Goal: Task Accomplishment & Management: Use online tool/utility

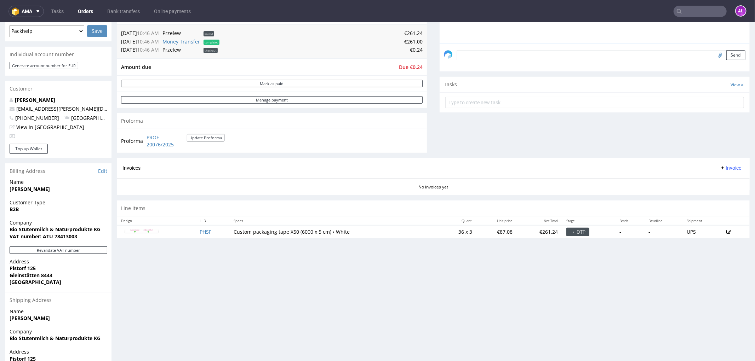
scroll to position [196, 0]
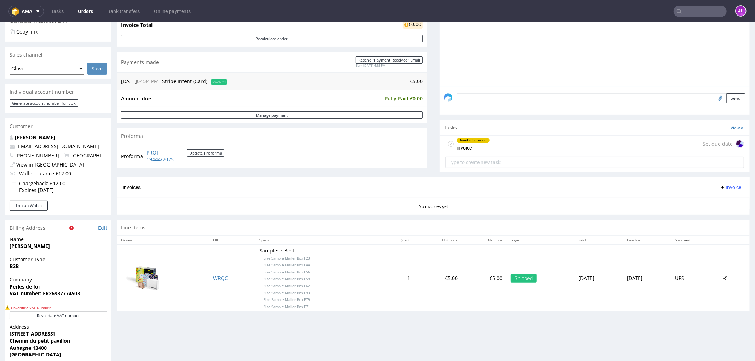
scroll to position [157, 0]
click at [483, 138] on div "Need information" at bounding box center [473, 140] width 33 height 6
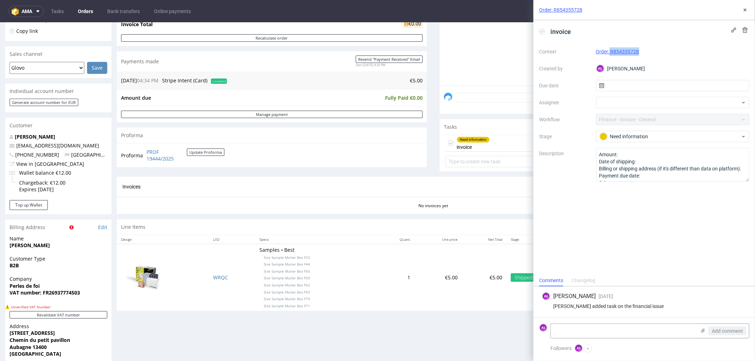
drag, startPoint x: 647, startPoint y: 51, endPoint x: 609, endPoint y: 57, distance: 38.7
click at [609, 57] on div "Context Order: R854355728 Created by AŁ Aleksandra Łętowska Due date Assignee W…" at bounding box center [644, 114] width 210 height 136
copy link "R854355728"
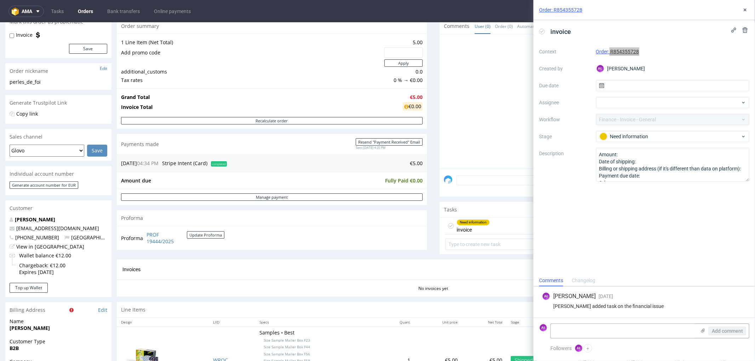
scroll to position [157, 0]
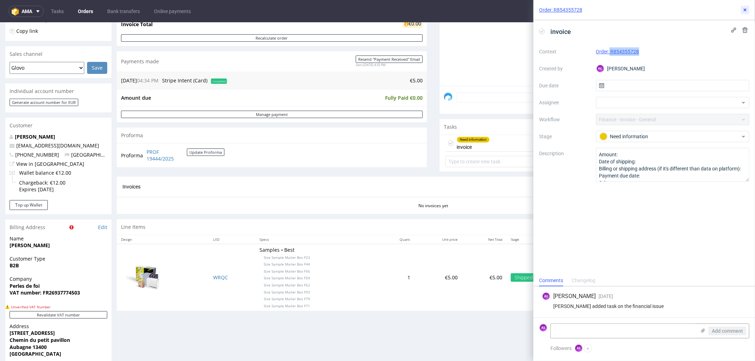
drag, startPoint x: 746, startPoint y: 8, endPoint x: 728, endPoint y: 22, distance: 22.9
click at [746, 8] on icon at bounding box center [745, 10] width 6 height 6
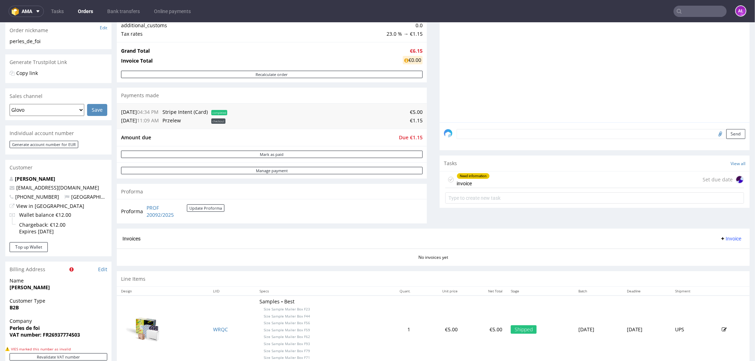
scroll to position [236, 0]
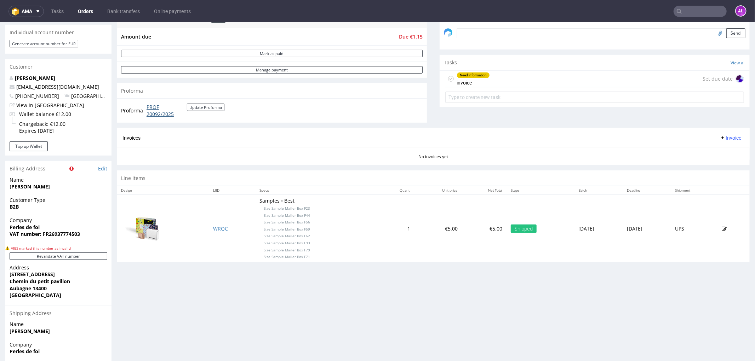
click at [166, 117] on link "PROF 20092/2025" at bounding box center [166, 110] width 40 height 14
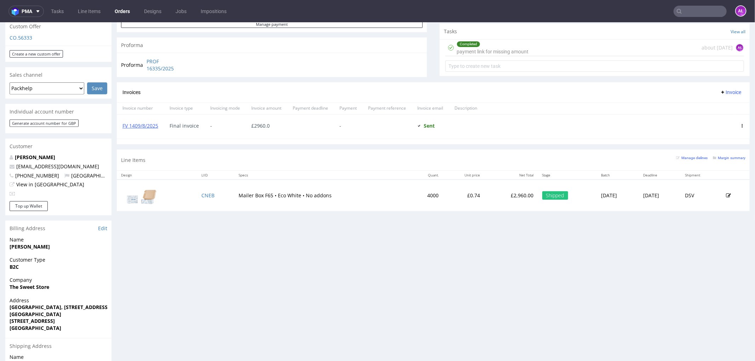
scroll to position [171, 0]
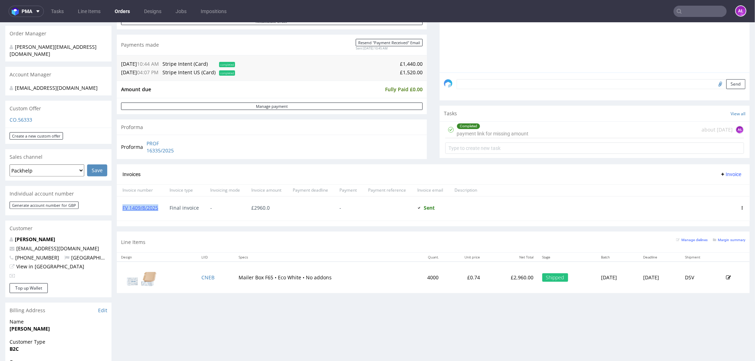
drag, startPoint x: 161, startPoint y: 212, endPoint x: 121, endPoint y: 213, distance: 39.3
click at [121, 213] on div "FV 1409/8/2025" at bounding box center [140, 208] width 47 height 24
copy link "FV 1409/8/2025"
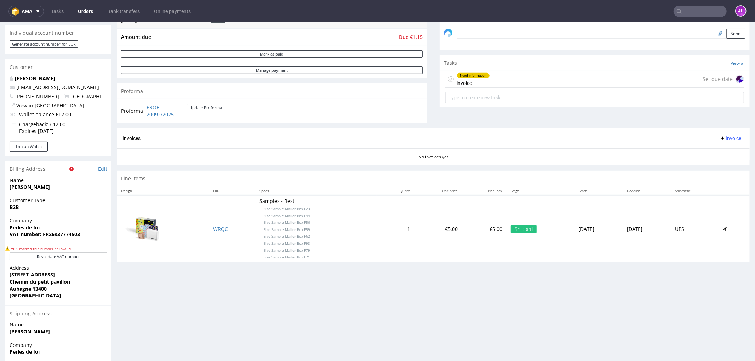
scroll to position [236, 0]
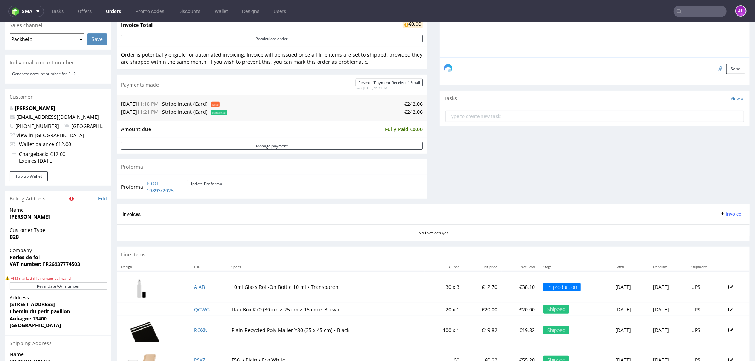
scroll to position [236, 0]
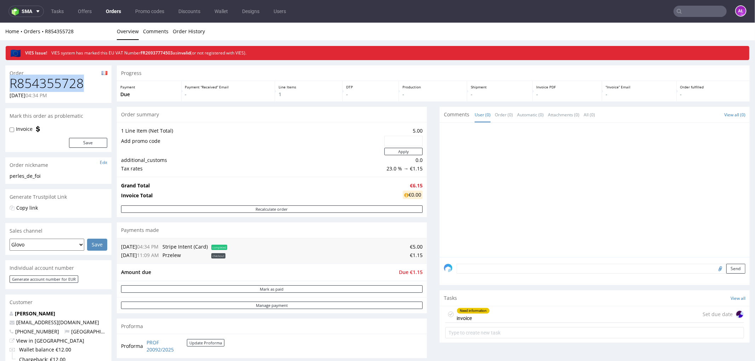
drag, startPoint x: 82, startPoint y: 86, endPoint x: 175, endPoint y: 79, distance: 93.6
click at [12, 86] on h1 "R854355728" at bounding box center [59, 83] width 98 height 14
copy h1 "R854355728"
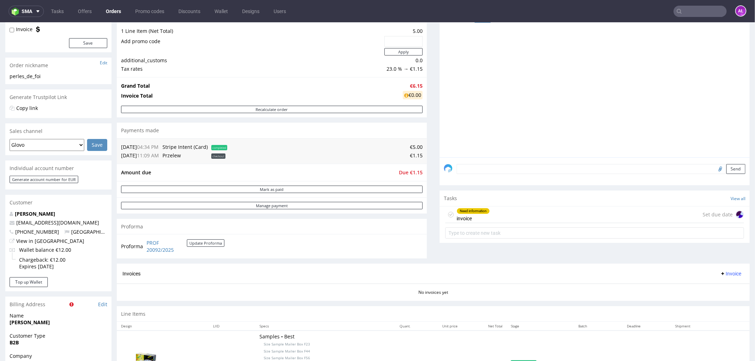
scroll to position [157, 0]
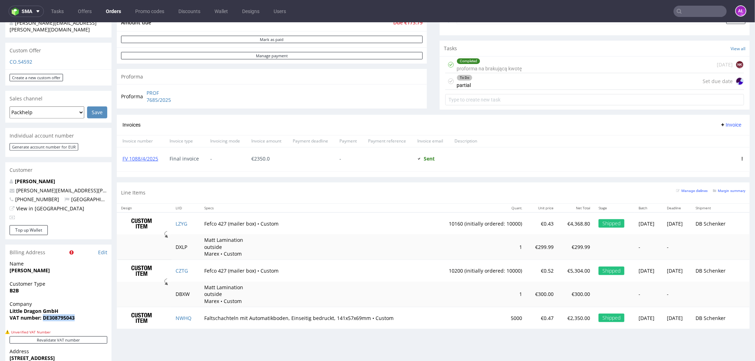
scroll to position [174, 0]
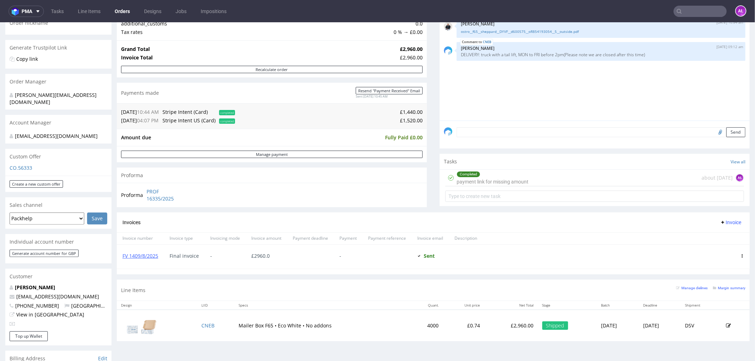
scroll to position [196, 0]
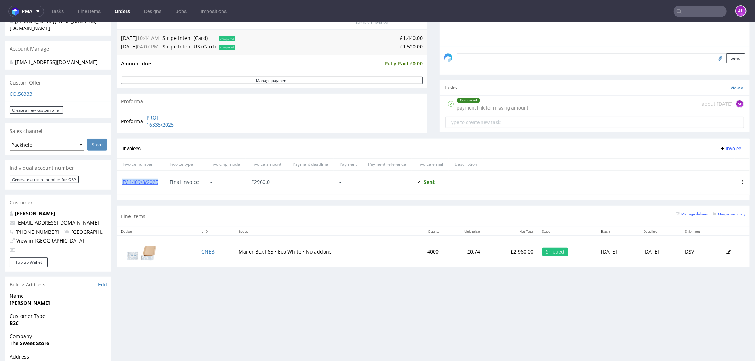
drag, startPoint x: 161, startPoint y: 185, endPoint x: 122, endPoint y: 186, distance: 39.3
click at [122, 186] on div "FV 1409/8/2025" at bounding box center [140, 183] width 47 height 24
copy link "FV 1409/8/2025"
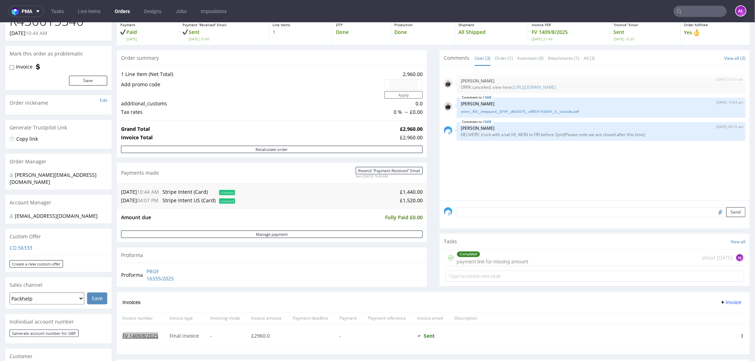
scroll to position [0, 0]
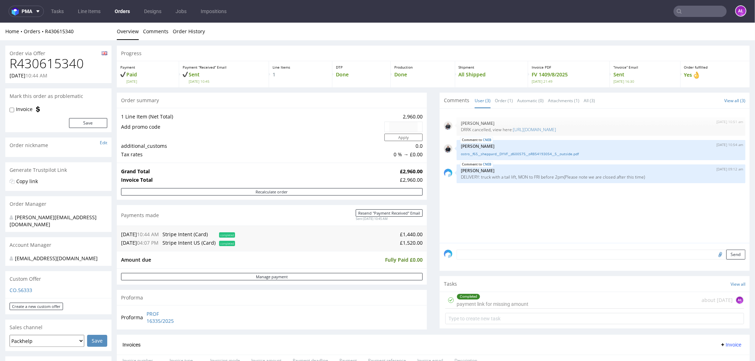
click at [79, 63] on h1 "R430615340" at bounding box center [59, 63] width 98 height 14
drag, startPoint x: 85, startPoint y: 59, endPoint x: 0, endPoint y: 62, distance: 85.3
copy h1 "R430615340"
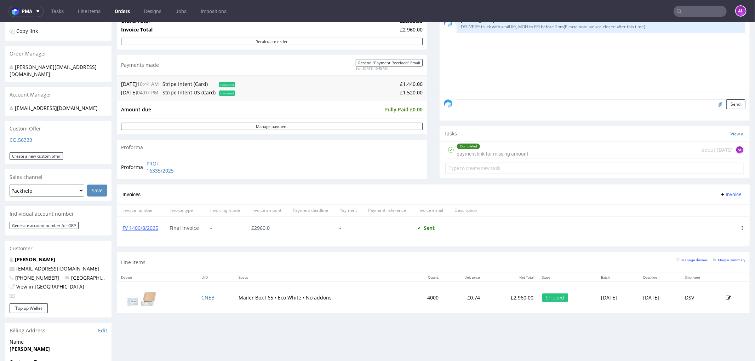
scroll to position [157, 0]
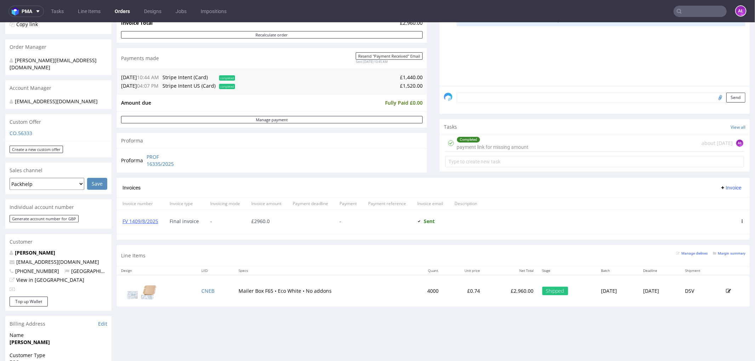
click at [720, 186] on span "Invoice" at bounding box center [730, 188] width 21 height 6
drag, startPoint x: 724, startPoint y: 211, endPoint x: 750, endPoint y: 233, distance: 33.9
click at [724, 211] on li "Add corrective" at bounding box center [716, 215] width 47 height 13
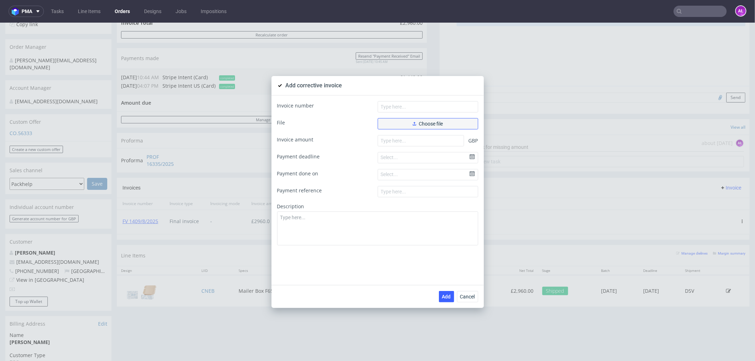
click at [423, 123] on span "Choose file" at bounding box center [427, 123] width 30 height 5
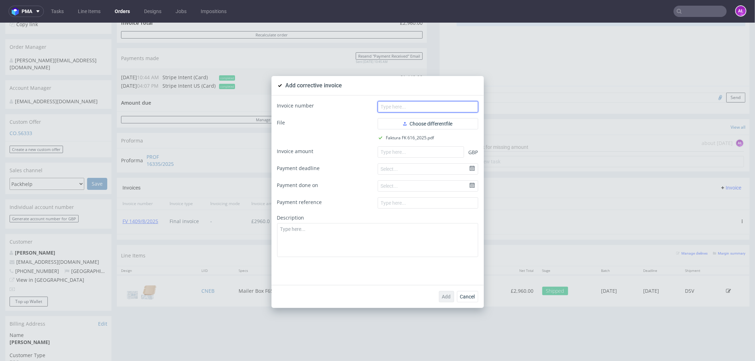
drag, startPoint x: 456, startPoint y: 106, endPoint x: 460, endPoint y: 107, distance: 3.8
click at [456, 106] on input "text" at bounding box center [427, 106] width 100 height 11
paste input "FK 616/2025"
type input "FK 616/2025"
paste input "-2960.00"
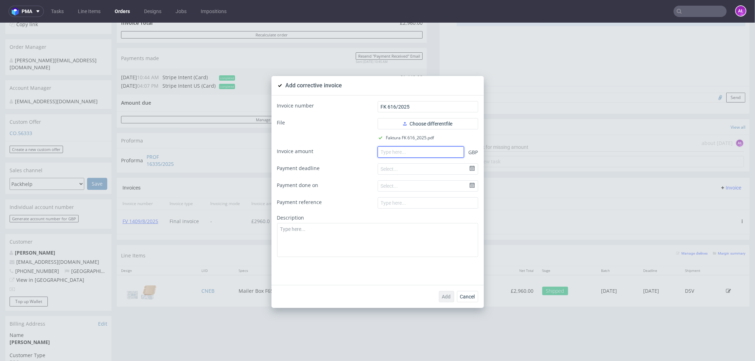
click at [404, 148] on input "number" at bounding box center [420, 151] width 86 height 11
type input "-2960.00"
paste textarea "Incorrect company data."
click at [367, 242] on textarea at bounding box center [377, 240] width 201 height 34
type textarea "Incorrect company data."
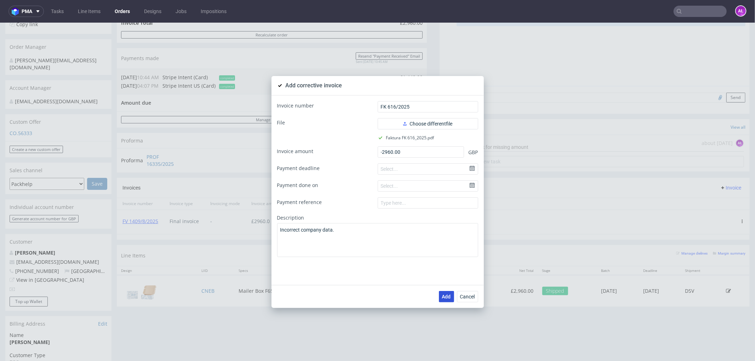
click at [443, 299] on button "Add" at bounding box center [446, 296] width 15 height 11
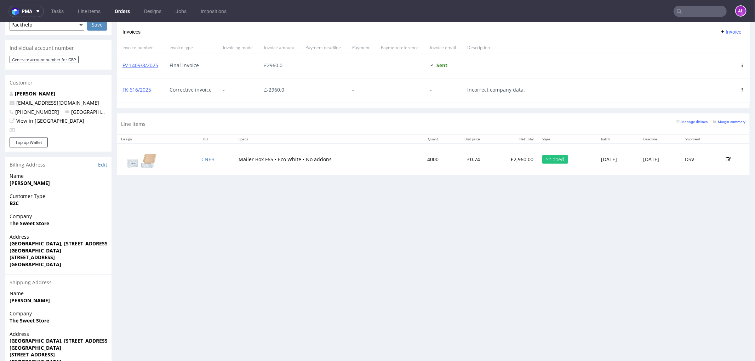
scroll to position [249, 0]
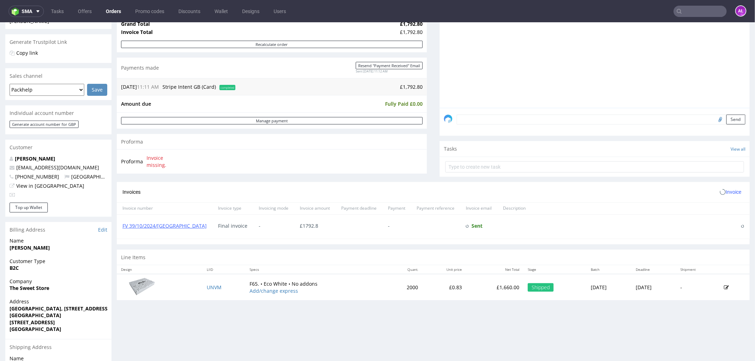
scroll to position [196, 0]
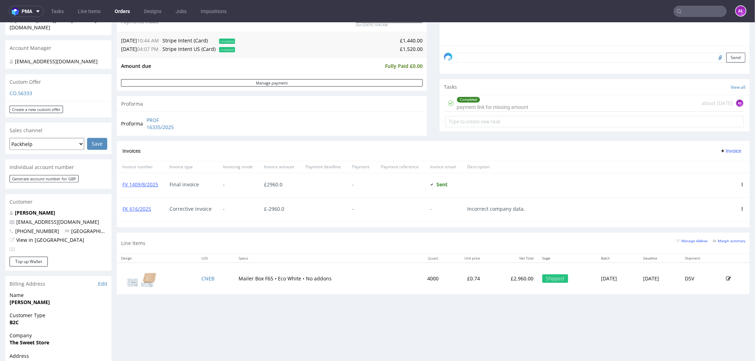
scroll to position [196, 0]
click at [720, 152] on span "Invoice" at bounding box center [730, 152] width 21 height 6
click at [721, 168] on span "Upload" at bounding box center [718, 166] width 34 height 7
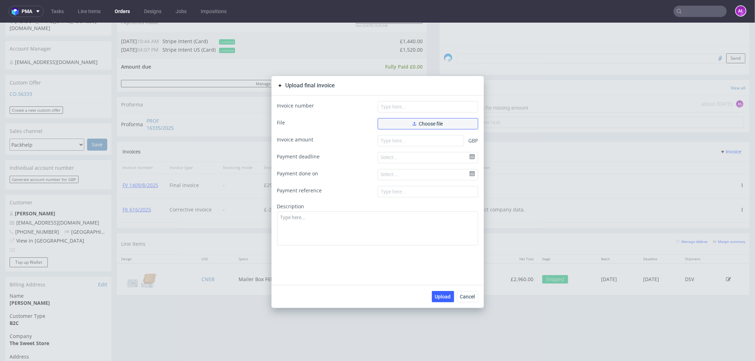
click at [408, 125] on button "Choose file" at bounding box center [427, 123] width 100 height 11
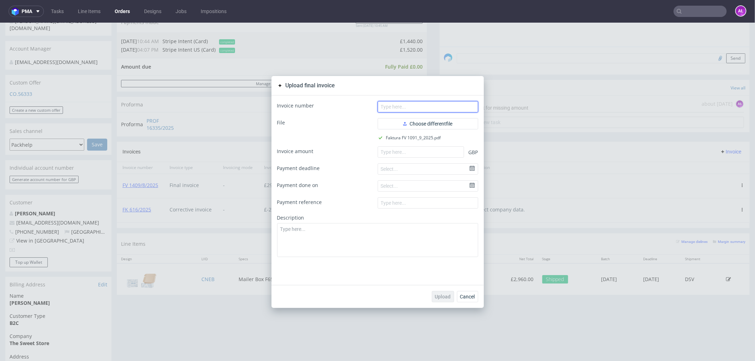
click at [454, 108] on input "text" at bounding box center [427, 106] width 100 height 11
paste input "FV 1091/9/2025"
type input "FV 1091/9/2025"
paste input "2960.00"
click at [430, 151] on input "2960.00" at bounding box center [420, 151] width 86 height 11
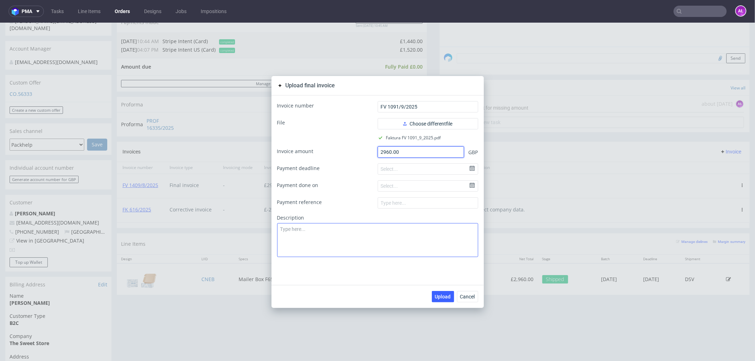
type input "2960.00"
click at [433, 249] on textarea at bounding box center [377, 240] width 201 height 34
type textarea "Correct company name"
click at [442, 297] on span "Upload" at bounding box center [443, 296] width 16 height 5
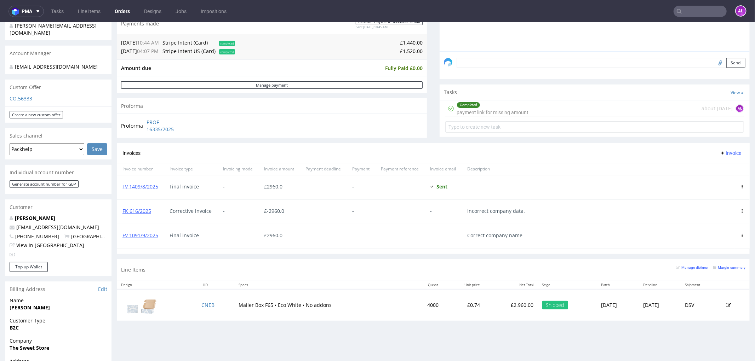
scroll to position [196, 0]
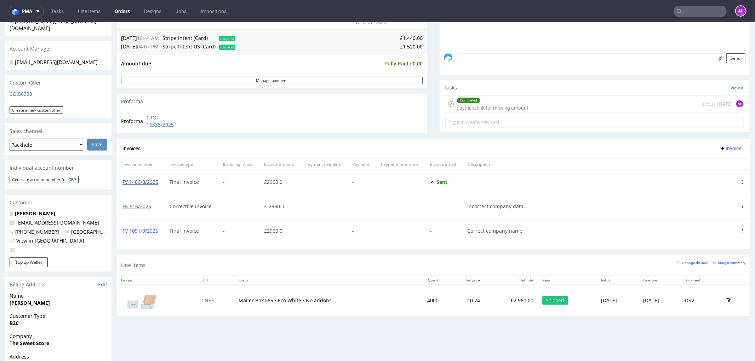
click at [154, 181] on link "FV 1409/8/2025" at bounding box center [140, 181] width 36 height 7
click at [143, 231] on link "FV 1091/9/2025" at bounding box center [140, 230] width 36 height 7
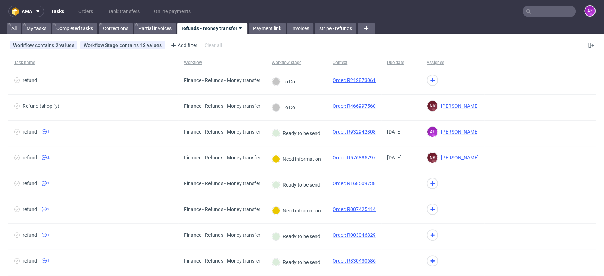
click at [404, 21] on nav "ama Tasks Orders Bank transfers Online payments AŁ" at bounding box center [302, 11] width 604 height 23
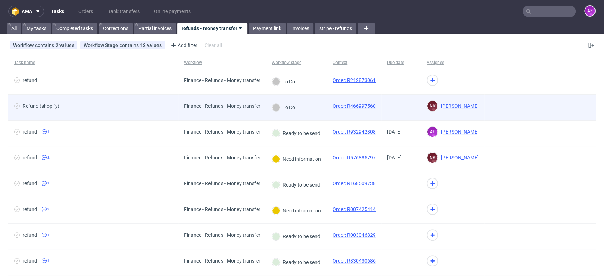
click at [312, 106] on div "To Do" at bounding box center [296, 108] width 61 height 26
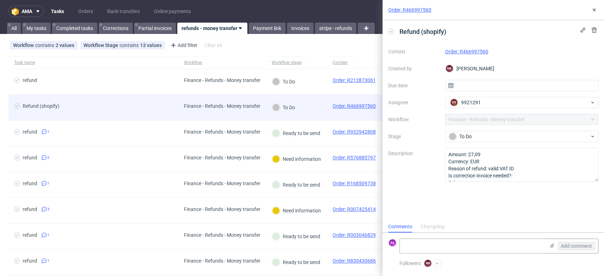
scroll to position [6, 0]
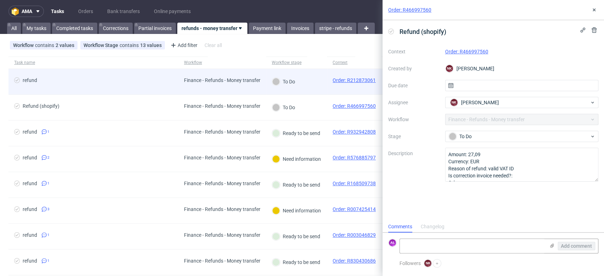
click at [316, 80] on div "To Do" at bounding box center [296, 82] width 61 height 26
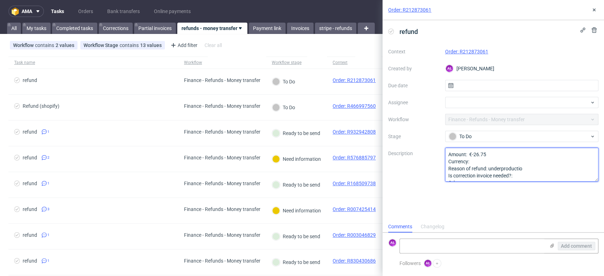
click at [538, 169] on textarea "Amount: €-26.75 Currency: Reason of refund: underproductio Is correction invoic…" at bounding box center [522, 165] width 154 height 34
type textarea "Amount: €-26.75 Currency: Reason of refund: underproduction Is correction invoi…"
click at [479, 53] on link "Order: R212873061" at bounding box center [466, 52] width 43 height 6
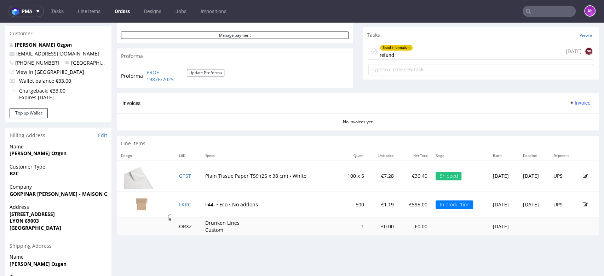
scroll to position [236, 0]
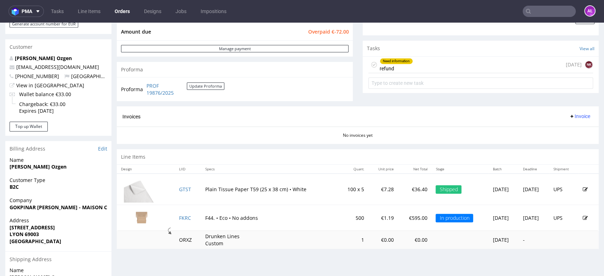
click at [396, 66] on div "Need information refund" at bounding box center [396, 65] width 33 height 16
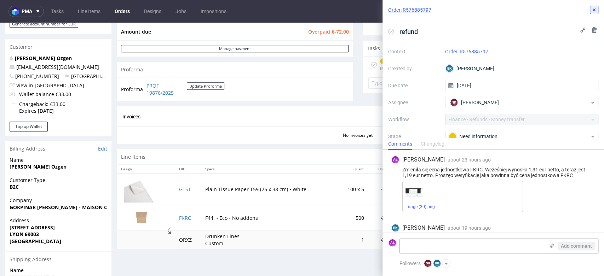
click at [596, 11] on icon at bounding box center [594, 10] width 6 height 6
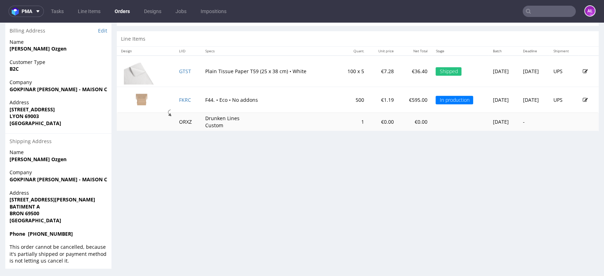
scroll to position [314, 0]
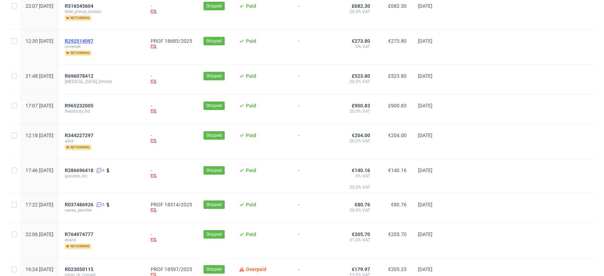
scroll to position [236, 0]
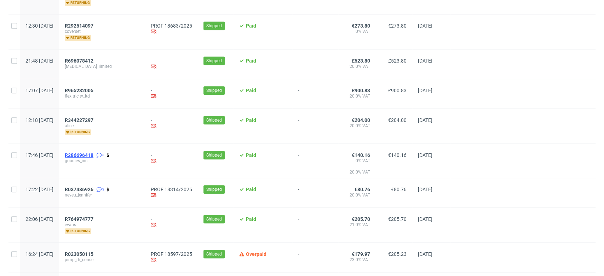
click at [93, 152] on span "R286696418" at bounding box center [79, 155] width 29 height 6
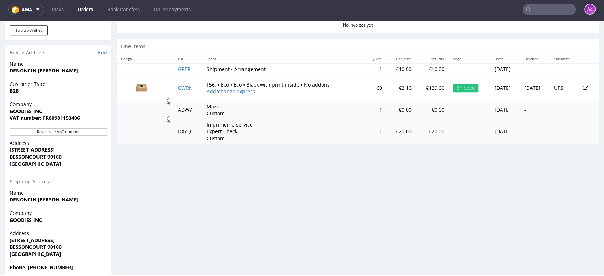
scroll to position [354, 0]
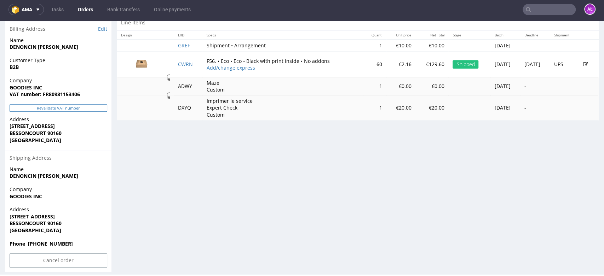
click at [89, 106] on button "Revalidate VAT number" at bounding box center [59, 107] width 98 height 7
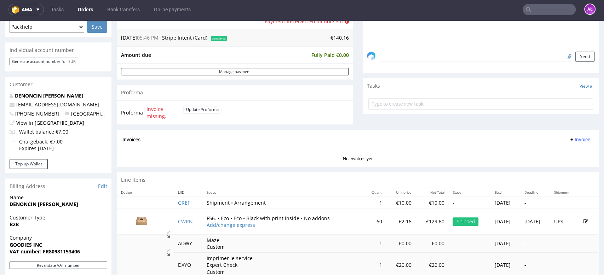
scroll to position [196, 0]
click at [206, 112] on button "Update Proforma" at bounding box center [202, 109] width 37 height 7
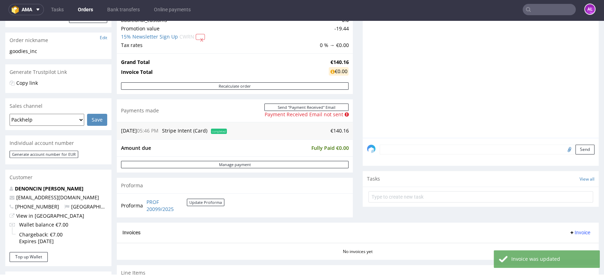
scroll to position [196, 0]
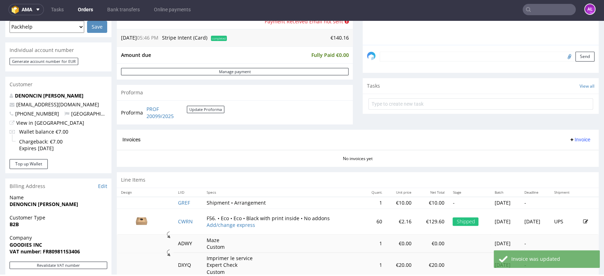
click at [569, 138] on span "Invoice" at bounding box center [579, 140] width 21 height 6
click at [568, 151] on span "Generate" at bounding box center [567, 154] width 34 height 7
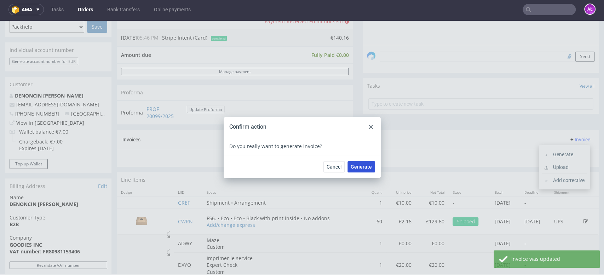
click at [361, 168] on span "Generate" at bounding box center [361, 167] width 21 height 5
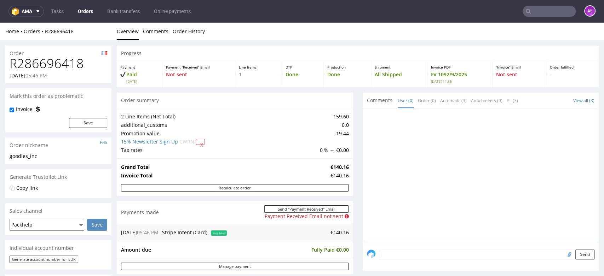
scroll to position [236, 0]
